Goal: Transaction & Acquisition: Purchase product/service

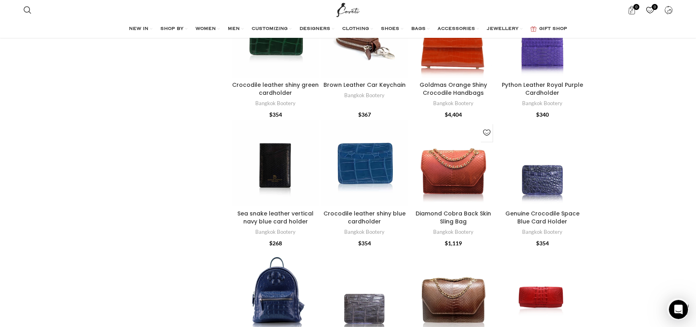
scroll to position [319, 0]
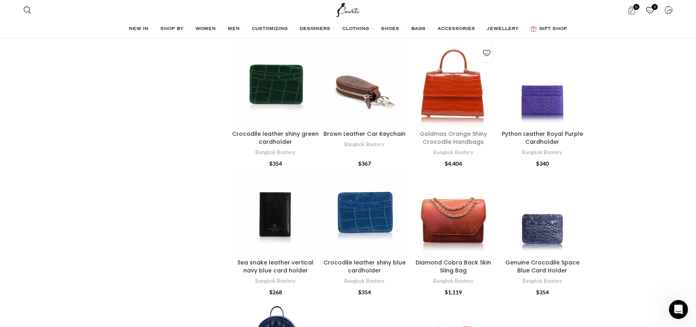
click at [467, 130] on link "Goldmas Orange Shiny Crocodile Handbags" at bounding box center [452, 138] width 67 height 16
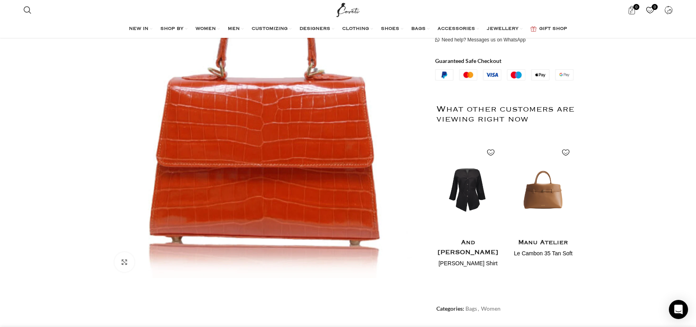
scroll to position [0, 336]
